Goal: Information Seeking & Learning: Learn about a topic

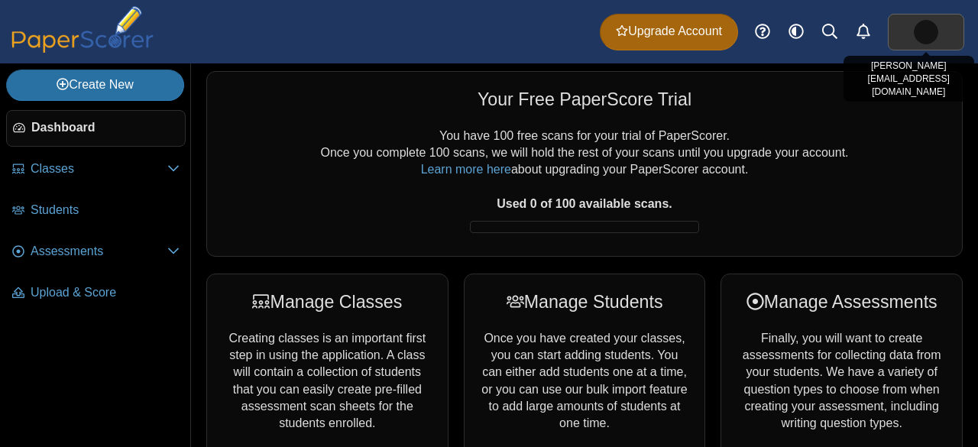
click at [949, 31] on link at bounding box center [926, 32] width 76 height 37
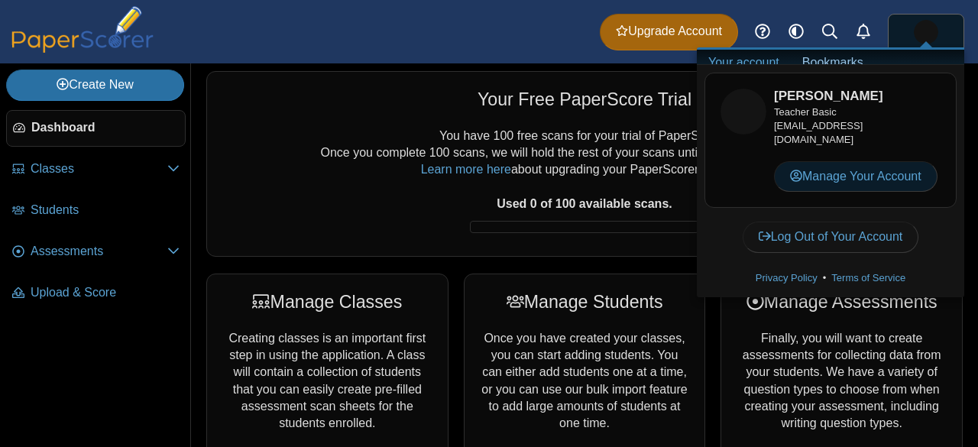
click at [825, 173] on link "Manage Your Account" at bounding box center [855, 176] width 163 height 31
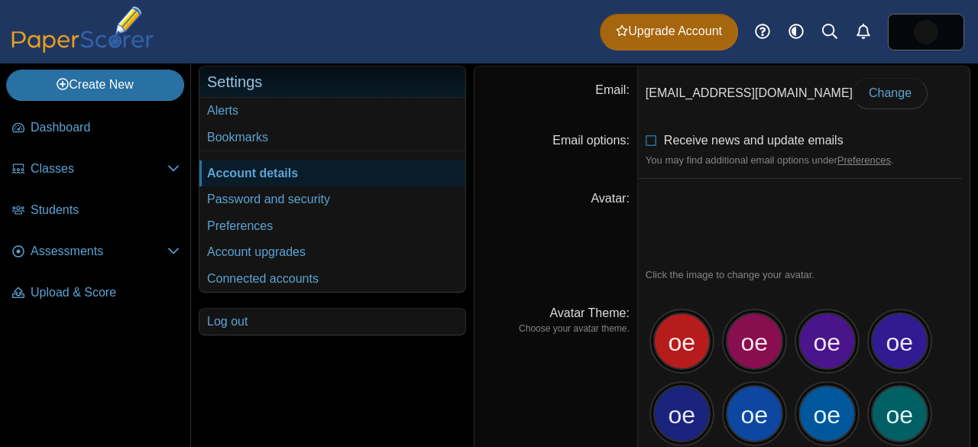
scroll to position [28, 0]
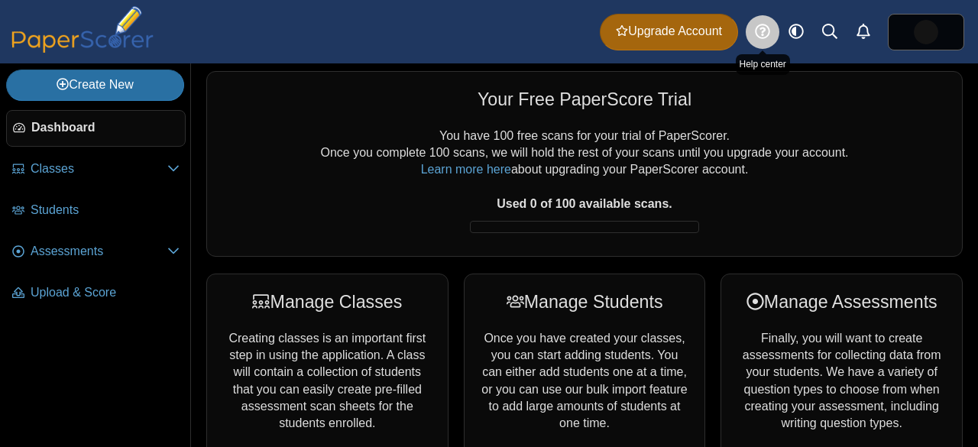
click at [753, 24] on link at bounding box center [763, 32] width 34 height 34
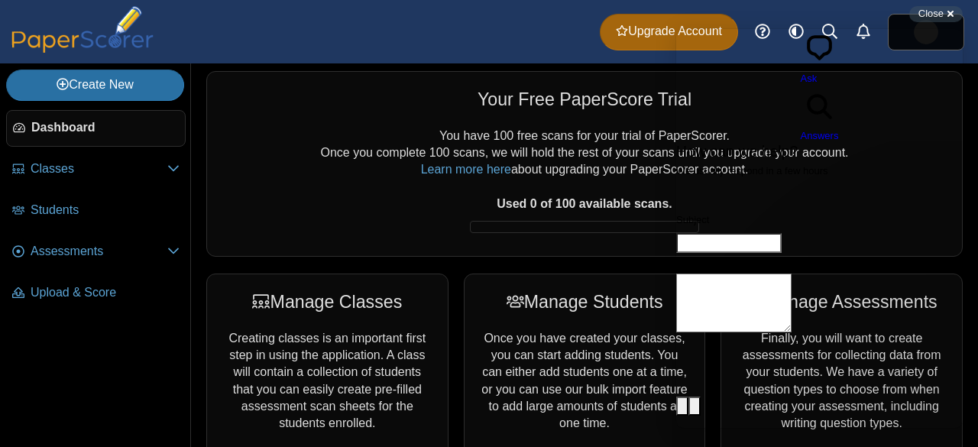
click at [839, 130] on span "Answers" at bounding box center [820, 135] width 38 height 11
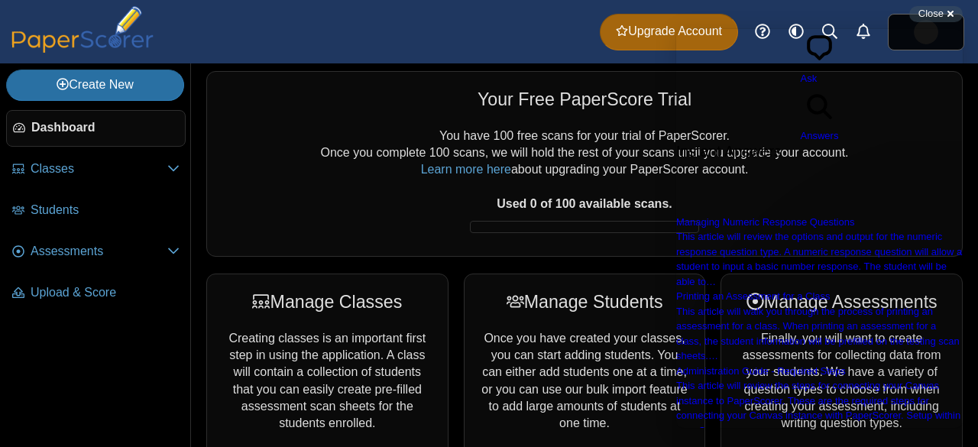
click at [801, 58] on span "chat-square" at bounding box center [820, 63] width 38 height 11
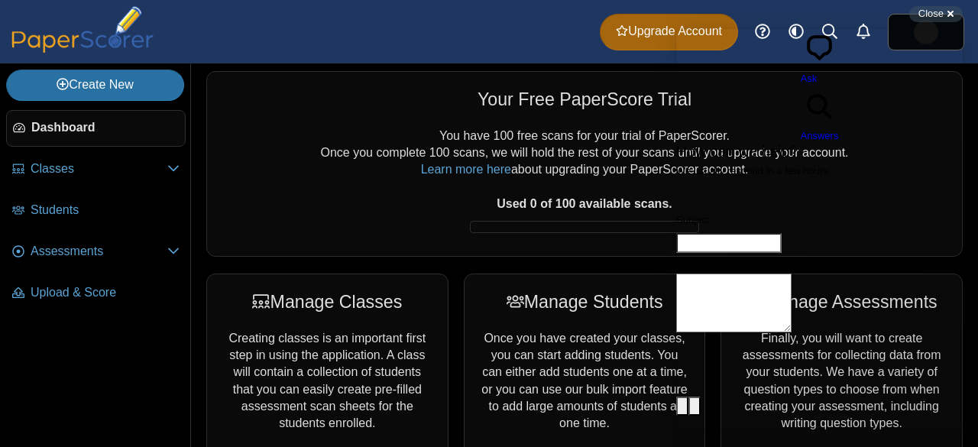
click at [788, 253] on div "Contact form" at bounding box center [819, 253] width 286 height 0
click at [781, 233] on input "Subject" at bounding box center [728, 243] width 105 height 20
type input "**********"
click at [791, 273] on textarea "How can we help?" at bounding box center [733, 302] width 115 height 59
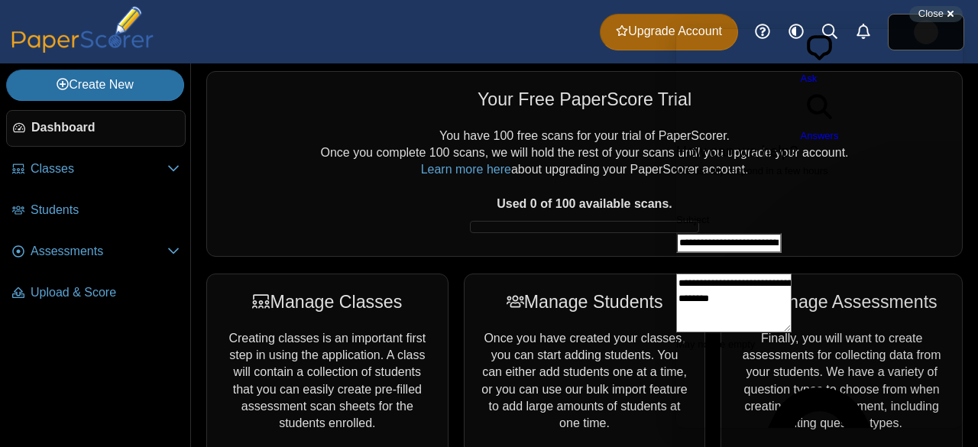
type textarea "**********"
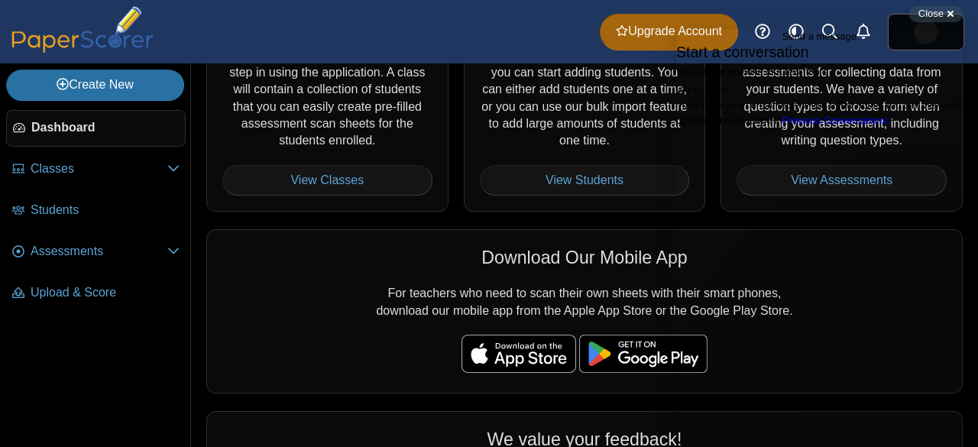
scroll to position [293, 0]
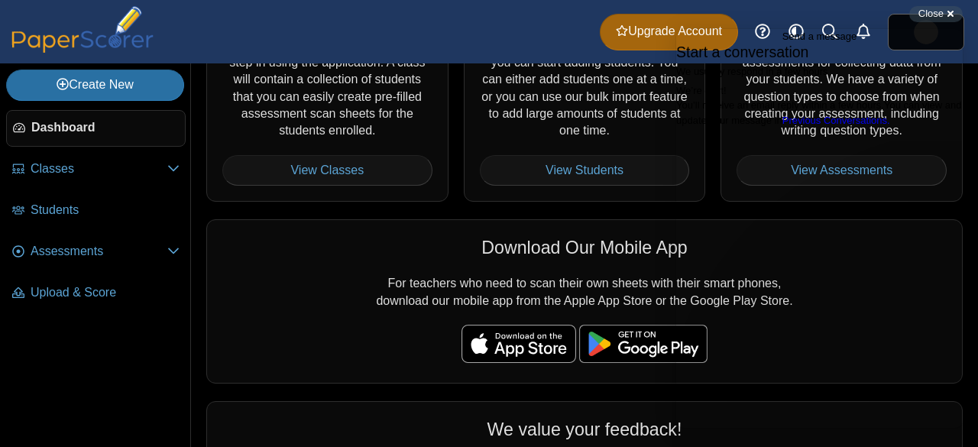
click at [782, 42] on span "Go back" at bounding box center [782, 36] width 0 height 11
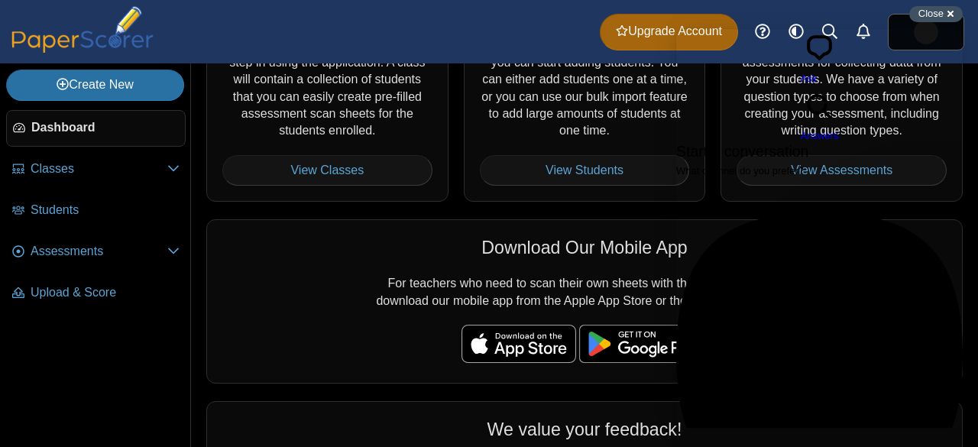
click at [930, 16] on span "Close" at bounding box center [930, 13] width 25 height 11
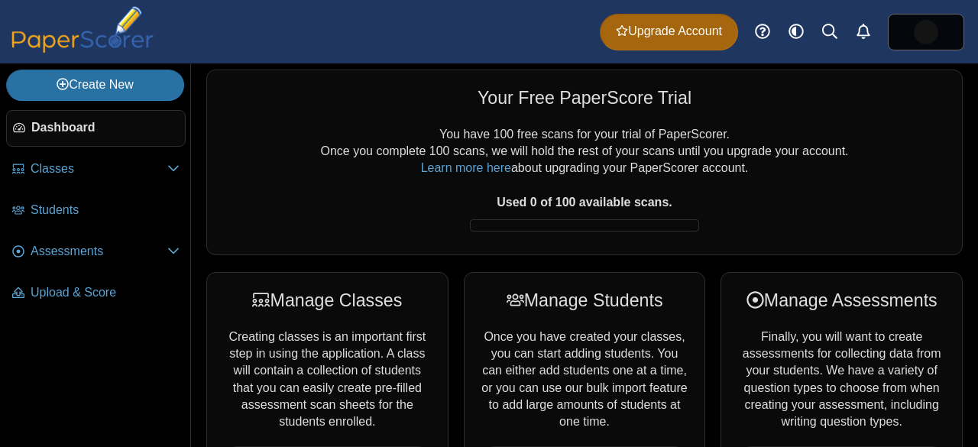
scroll to position [0, 0]
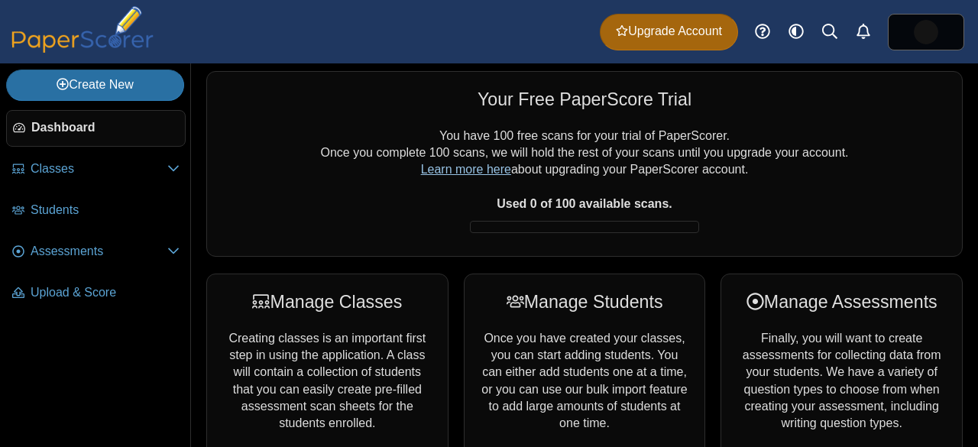
click at [448, 174] on link "Learn more here" at bounding box center [466, 169] width 90 height 13
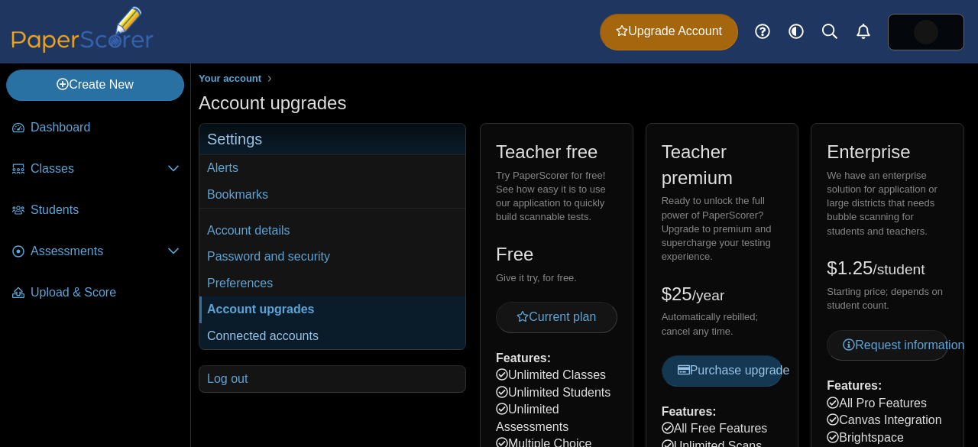
click at [270, 330] on link "Connected accounts" at bounding box center [332, 336] width 266 height 26
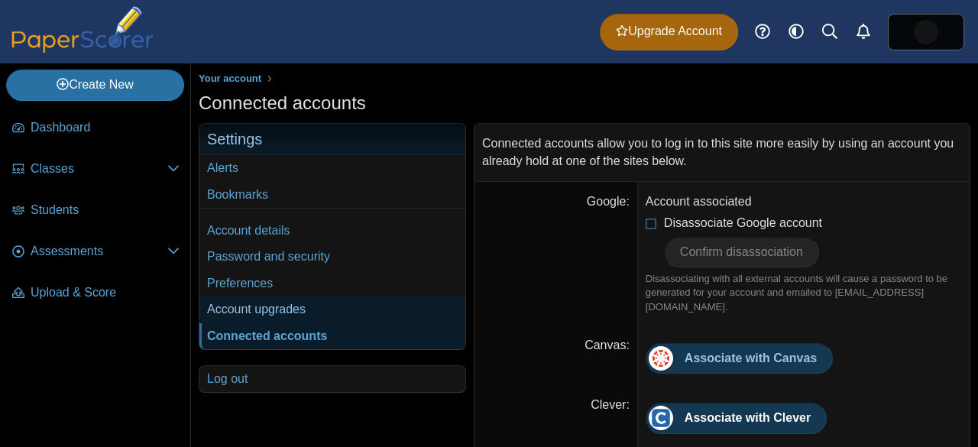
click at [358, 297] on link "Account upgrades" at bounding box center [332, 309] width 266 height 26
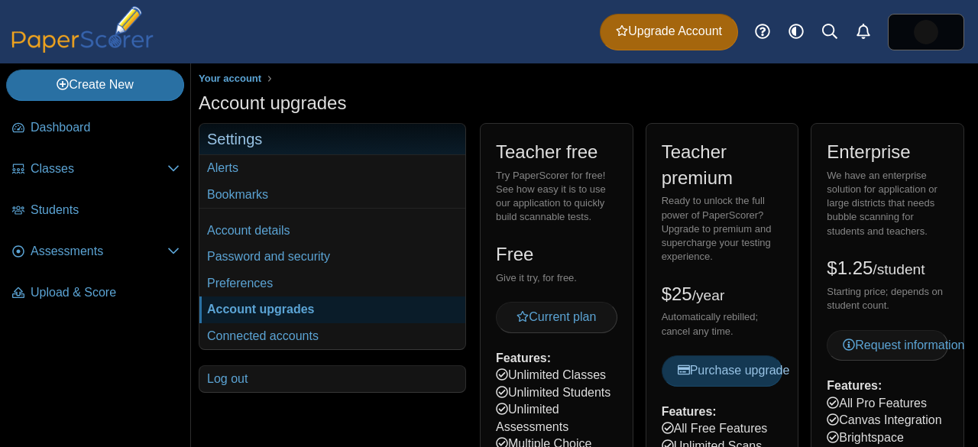
click at [264, 236] on link "Account details" at bounding box center [332, 231] width 266 height 26
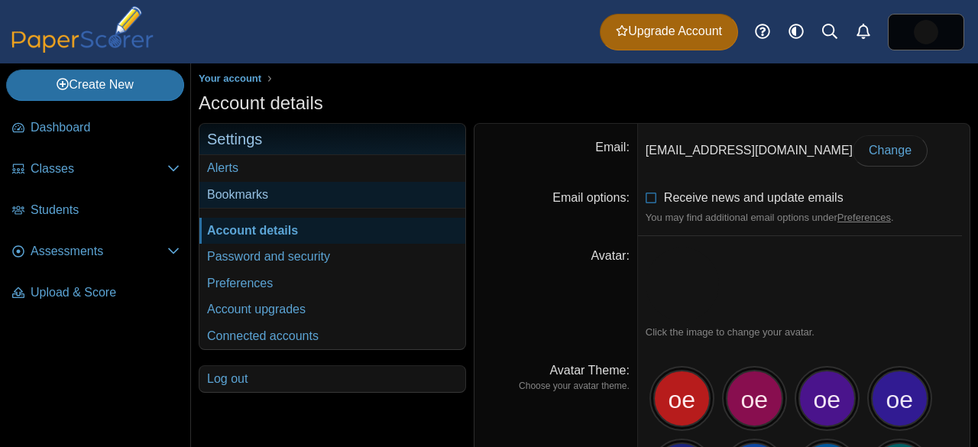
click at [310, 182] on link "Bookmarks" at bounding box center [332, 195] width 266 height 26
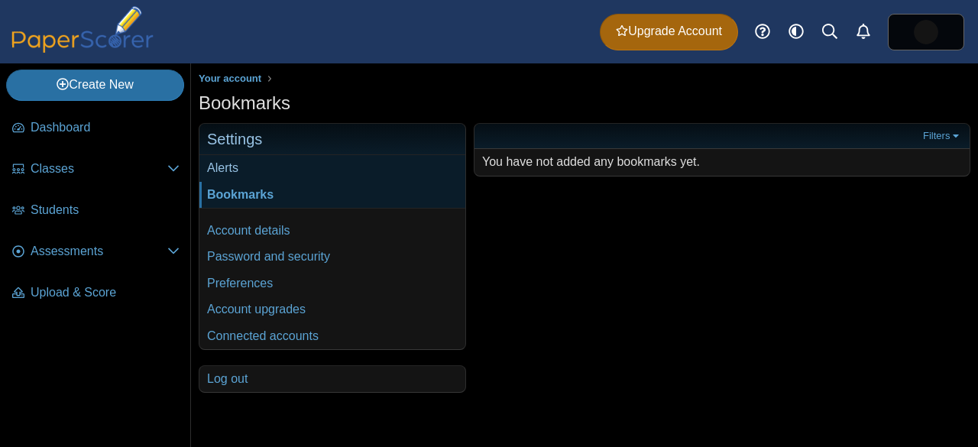
click at [381, 167] on link "Alerts" at bounding box center [332, 168] width 266 height 26
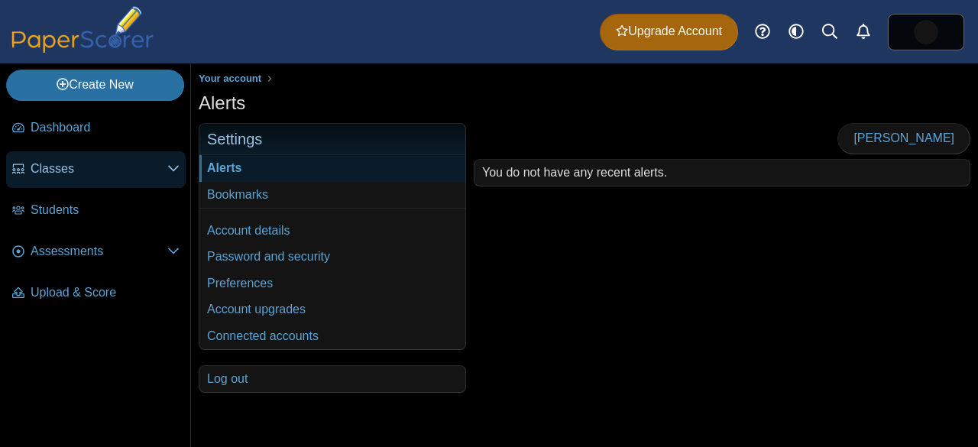
click at [173, 168] on icon at bounding box center [173, 168] width 12 height 12
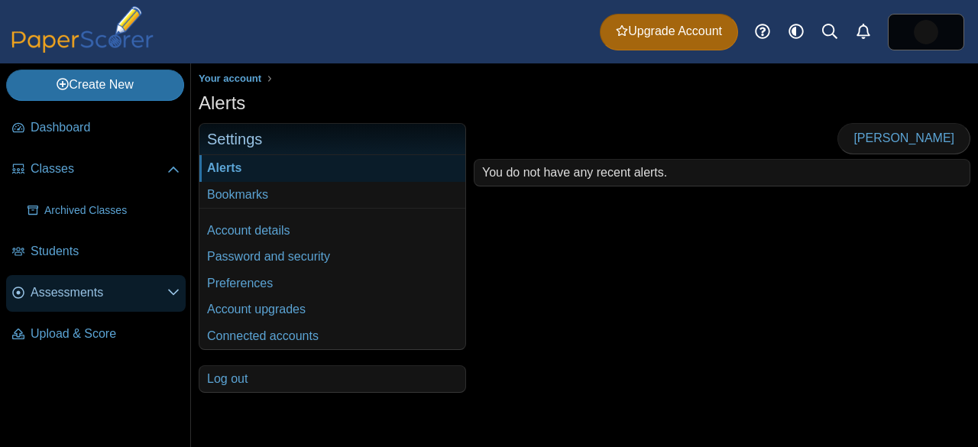
click at [170, 290] on use at bounding box center [173, 293] width 11 height 6
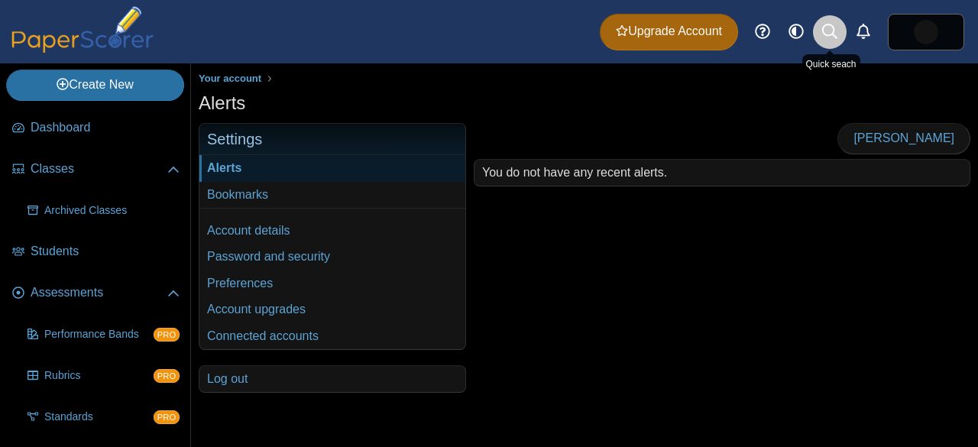
click at [836, 31] on icon at bounding box center [829, 31] width 15 height 15
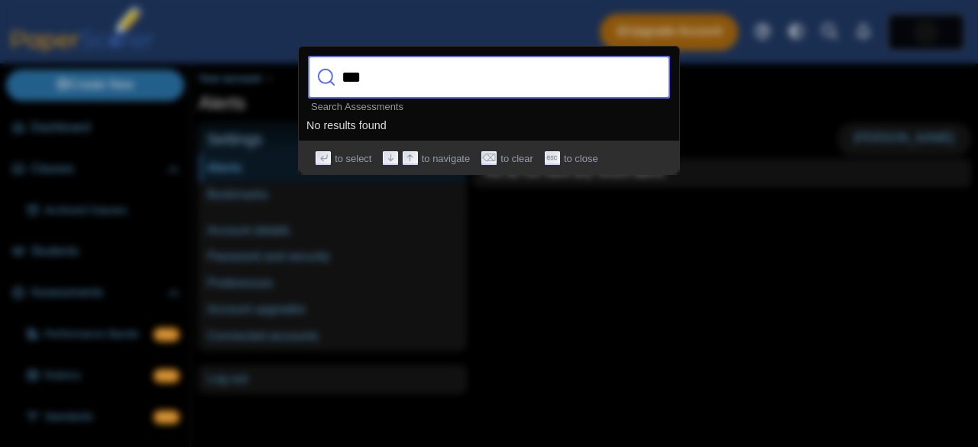
type input "***"
click at [753, 51] on div at bounding box center [489, 223] width 978 height 447
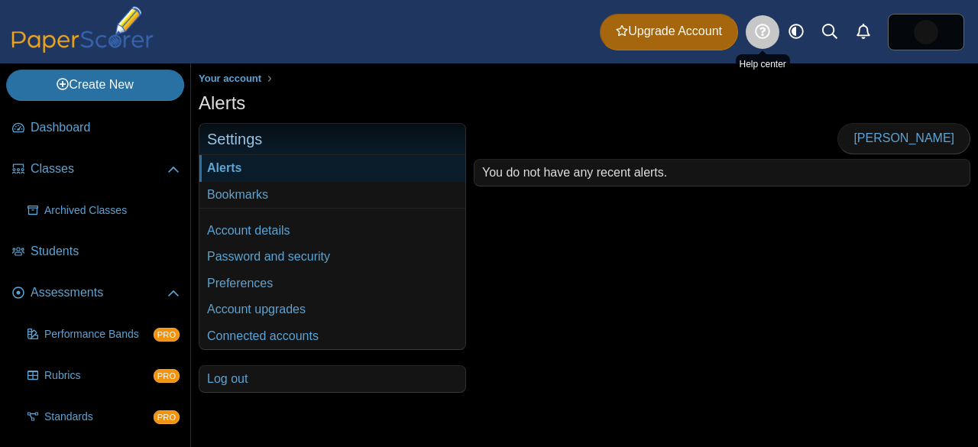
click at [767, 41] on link at bounding box center [763, 32] width 34 height 34
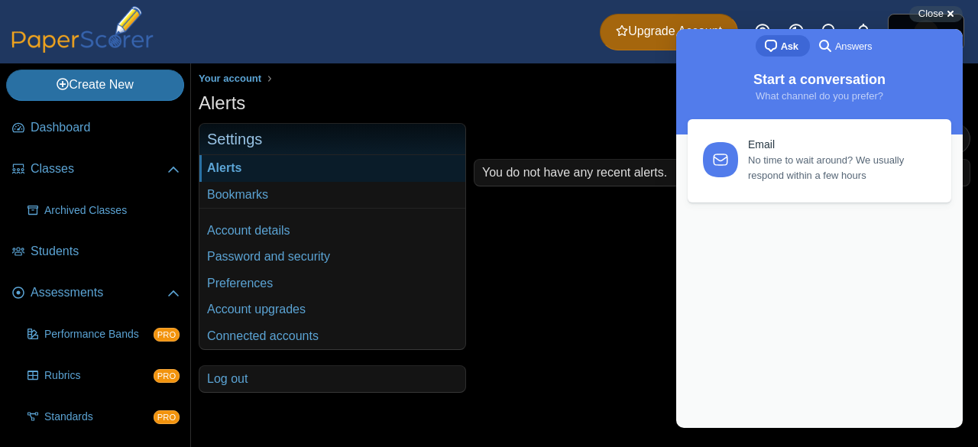
click at [862, 50] on span "Answers" at bounding box center [853, 46] width 37 height 15
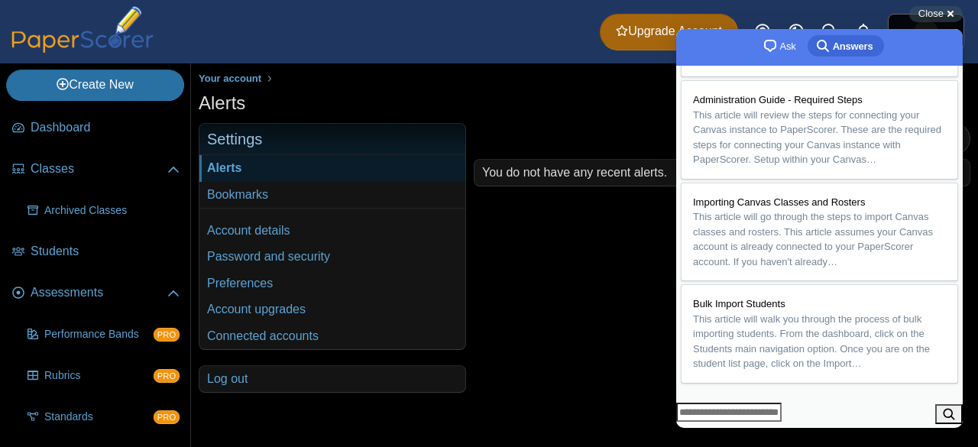
scroll to position [362, 0]
type input "***"
click at [941, 406] on button "search" at bounding box center [949, 414] width 28 height 20
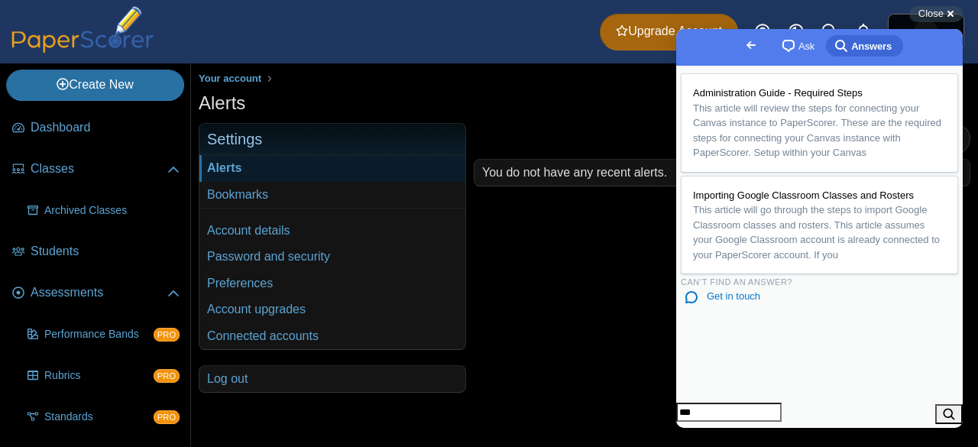
scroll to position [0, 0]
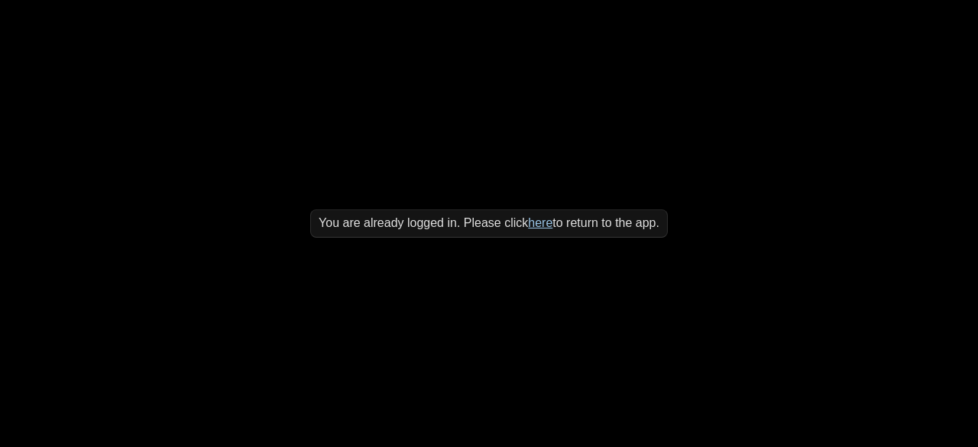
click at [532, 220] on link "here" at bounding box center [540, 222] width 24 height 13
